Goal: Transaction & Acquisition: Purchase product/service

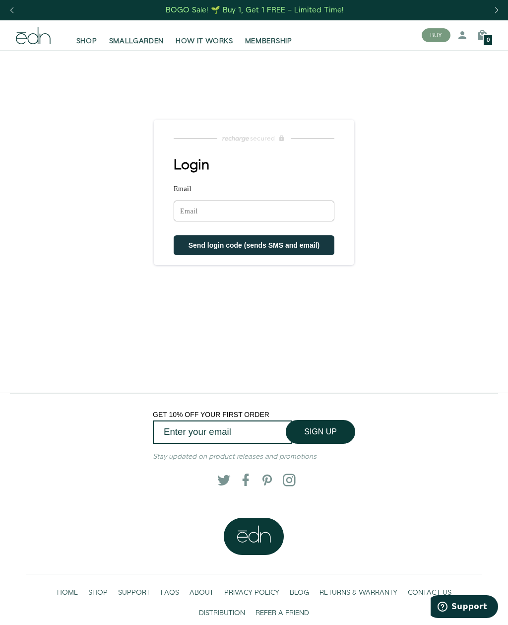
click at [194, 214] on input "Email" at bounding box center [254, 210] width 161 height 21
type input "[EMAIL_ADDRESS][DOMAIN_NAME]"
click at [249, 239] on button "Send login code (sends SMS and email)" at bounding box center [254, 246] width 161 height 20
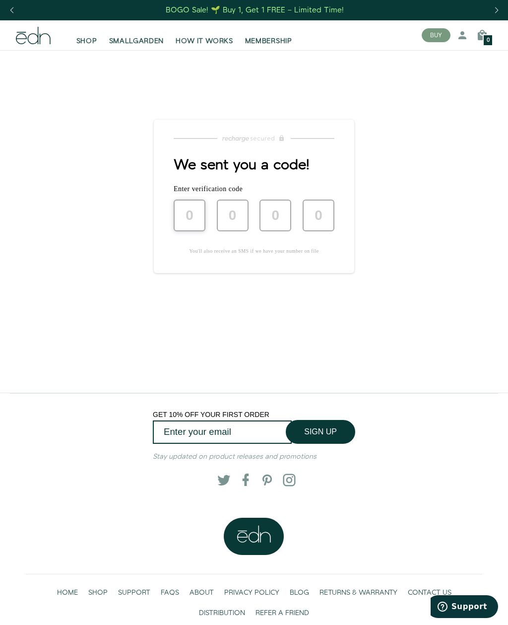
click at [194, 215] on input "text" at bounding box center [190, 215] width 32 height 32
type input "8"
type input "1"
type input "0"
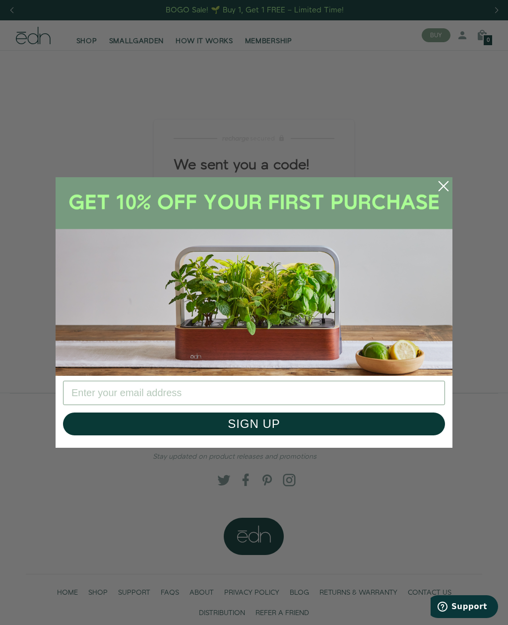
click at [102, 381] on input "Enter your email address" at bounding box center [254, 393] width 382 height 24
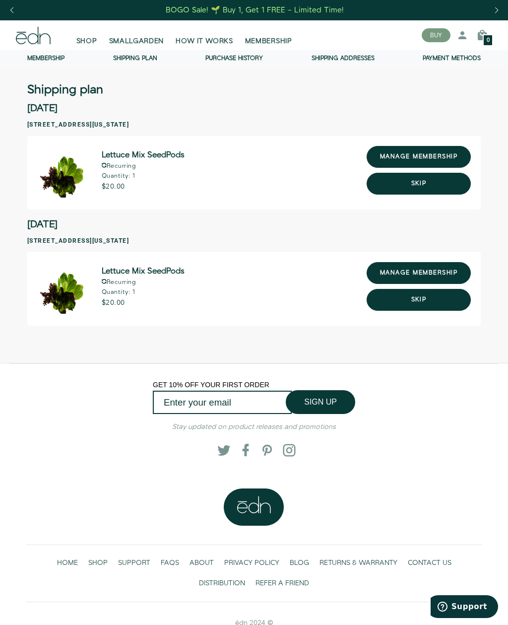
click at [420, 264] on link "manage membership" at bounding box center [419, 273] width 104 height 22
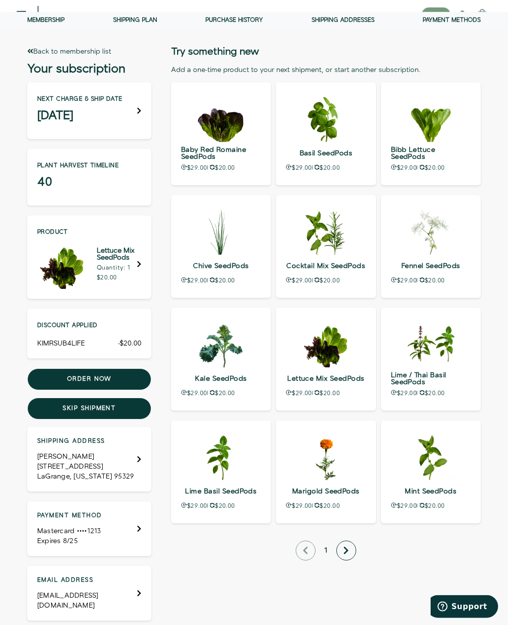
scroll to position [38, 0]
click at [0, 0] on input "Add one-time" at bounding box center [0, 0] width 0 height 0
type input "Processing…"
click at [97, 377] on button "Order now" at bounding box center [89, 379] width 124 height 22
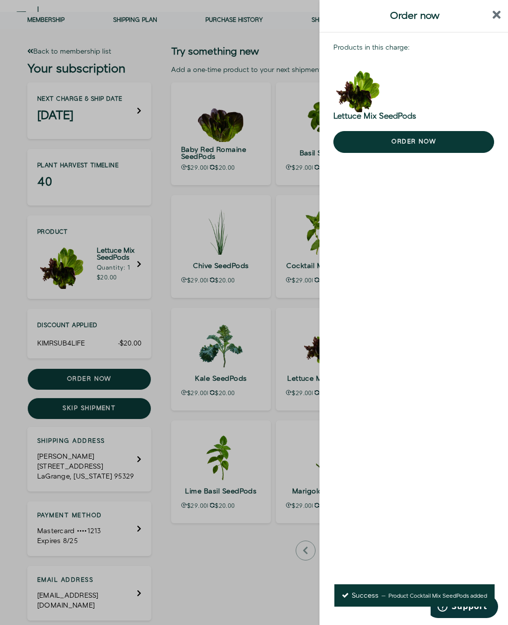
click at [444, 137] on button "Order now" at bounding box center [413, 142] width 161 height 22
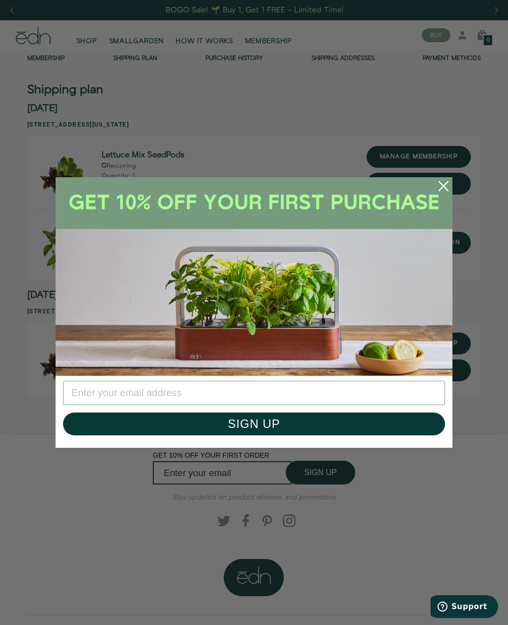
click at [438, 189] on circle "Close dialog" at bounding box center [444, 186] width 22 height 22
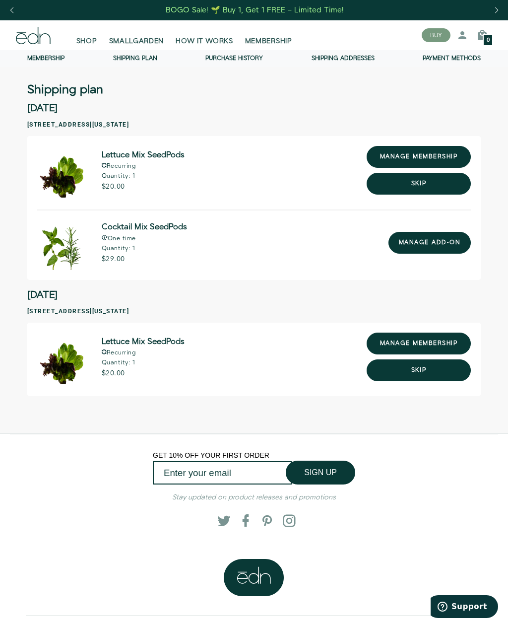
click at [424, 148] on link "manage membership" at bounding box center [419, 157] width 104 height 22
click at [418, 156] on link "manage membership" at bounding box center [419, 157] width 104 height 22
click at [404, 154] on link "manage membership" at bounding box center [419, 157] width 104 height 22
click at [421, 183] on button "Skip" at bounding box center [419, 184] width 104 height 22
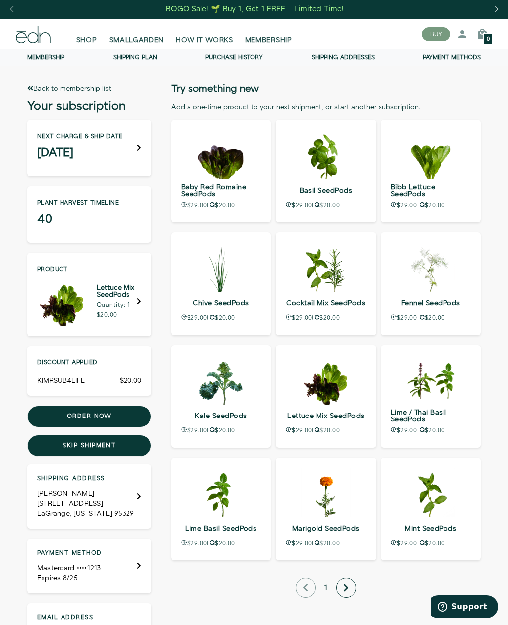
scroll to position [4, 0]
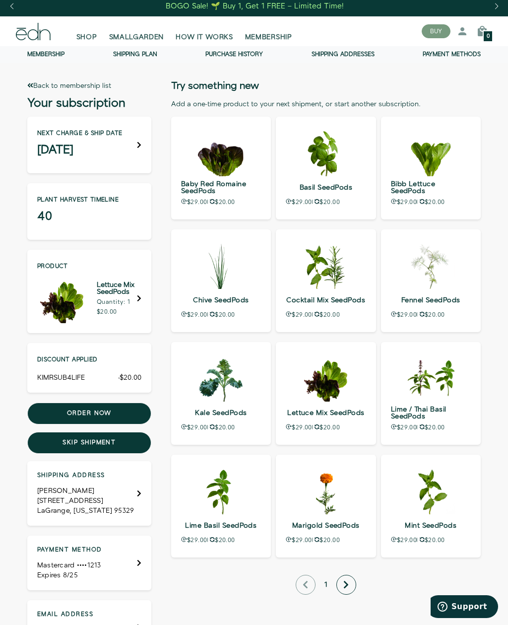
click at [101, 413] on button "Order now" at bounding box center [89, 413] width 124 height 22
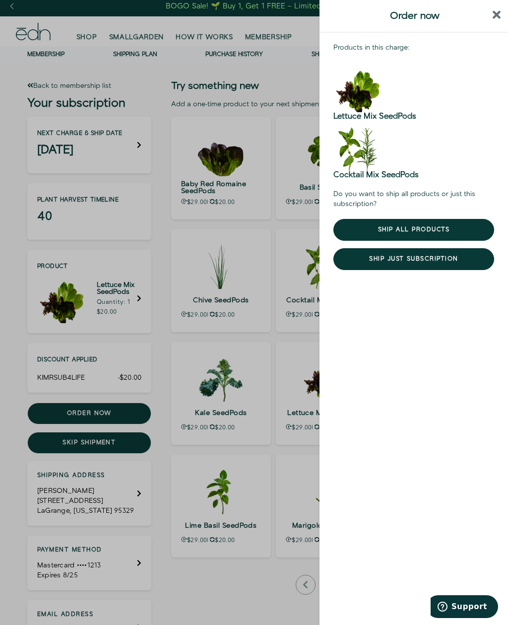
click at [411, 229] on button "Ship all products" at bounding box center [413, 230] width 161 height 22
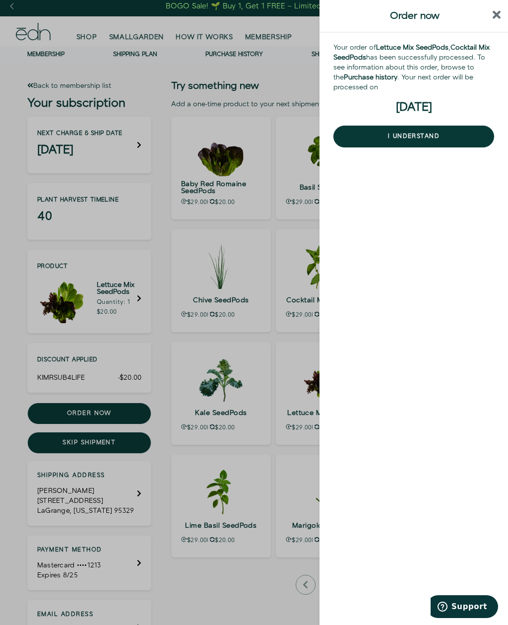
click at [494, 15] on icon "close sidebar" at bounding box center [497, 15] width 8 height 12
